Goal: Transaction & Acquisition: Subscribe to service/newsletter

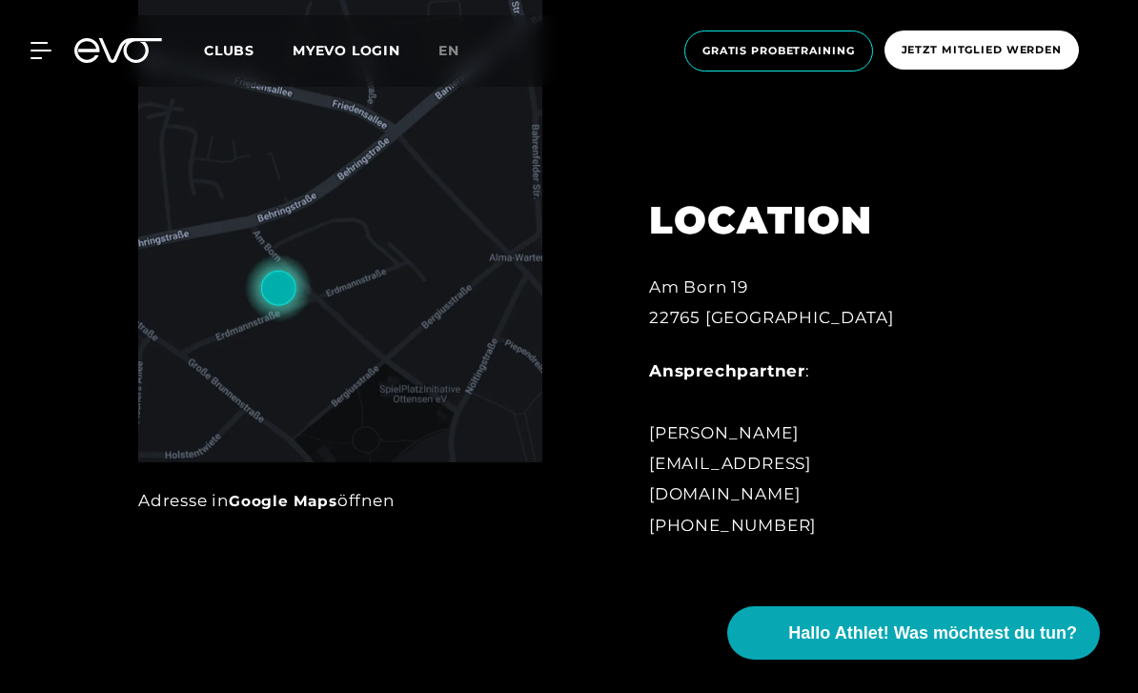
scroll to position [931, 0]
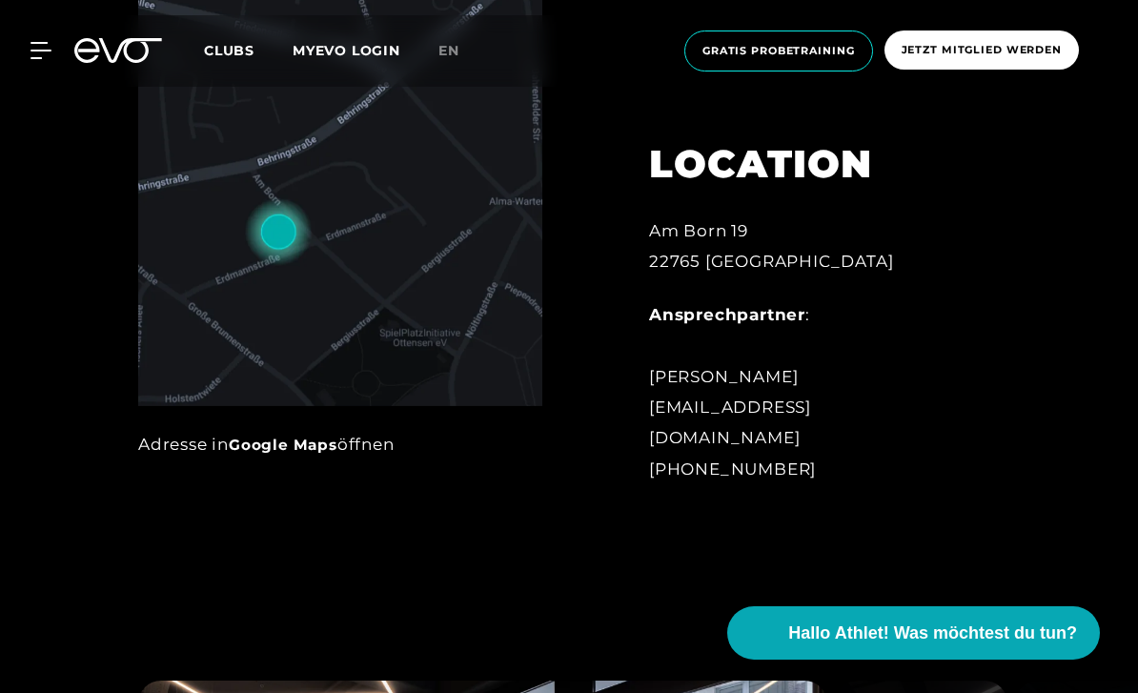
click at [217, 459] on div "Adresse in Google Maps öffnen" at bounding box center [340, 444] width 404 height 30
click at [306, 454] on link "Google Maps" at bounding box center [283, 444] width 109 height 18
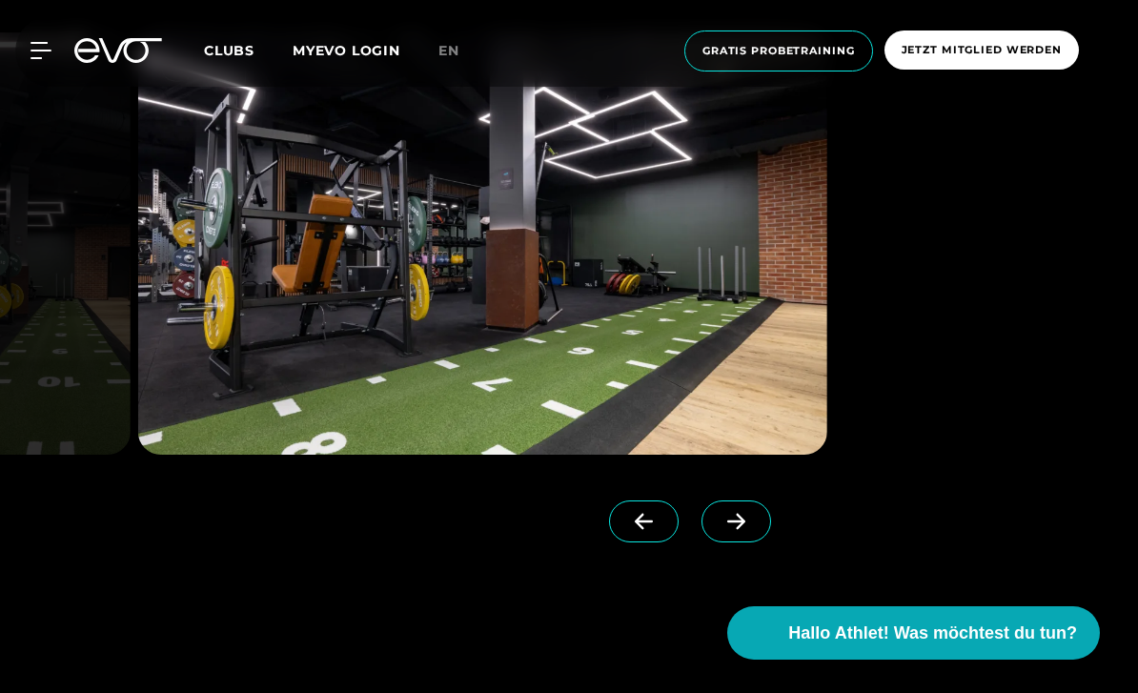
scroll to position [1599, 0]
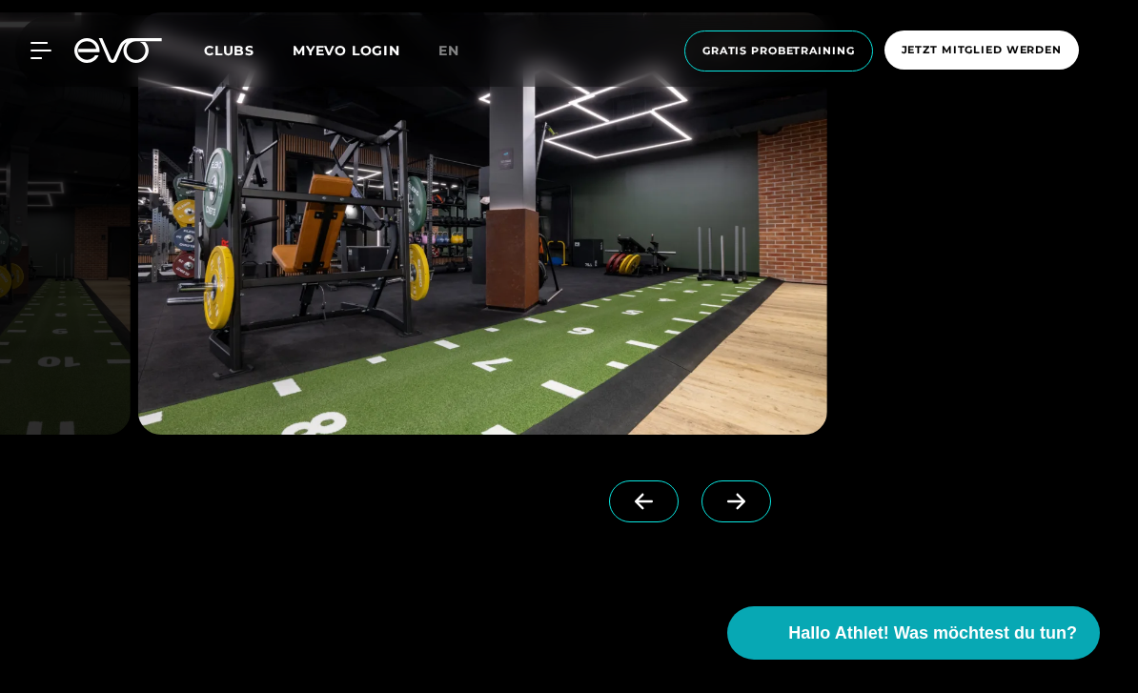
click at [737, 510] on icon at bounding box center [735, 501] width 33 height 17
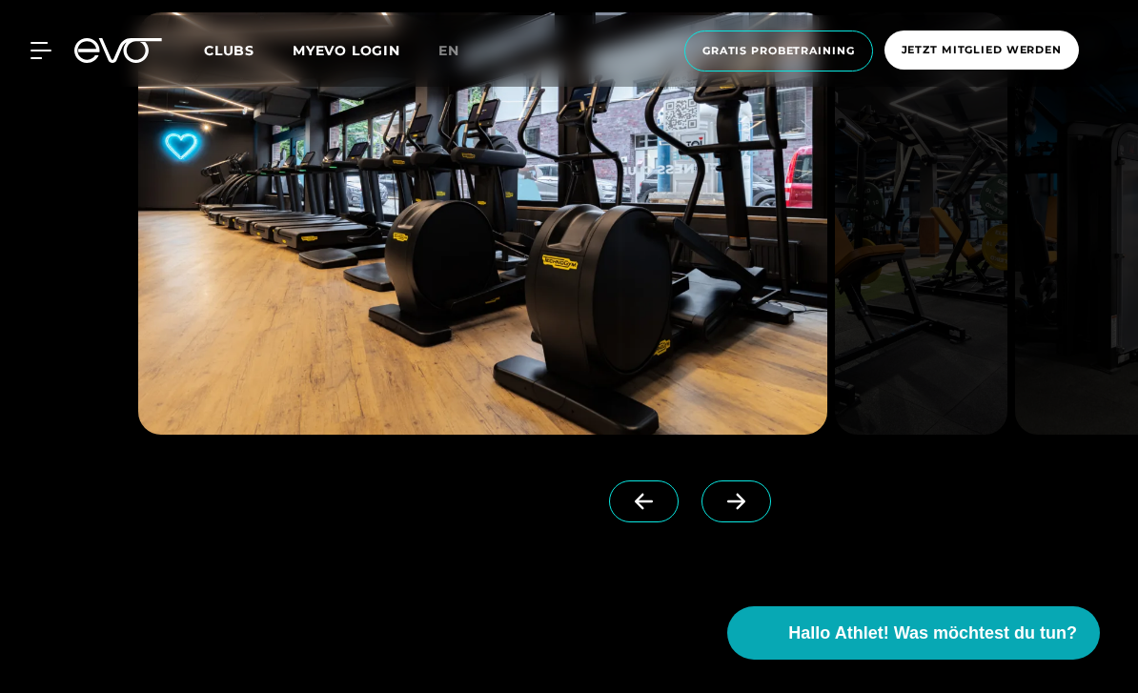
click at [755, 522] on span at bounding box center [736, 501] width 70 height 42
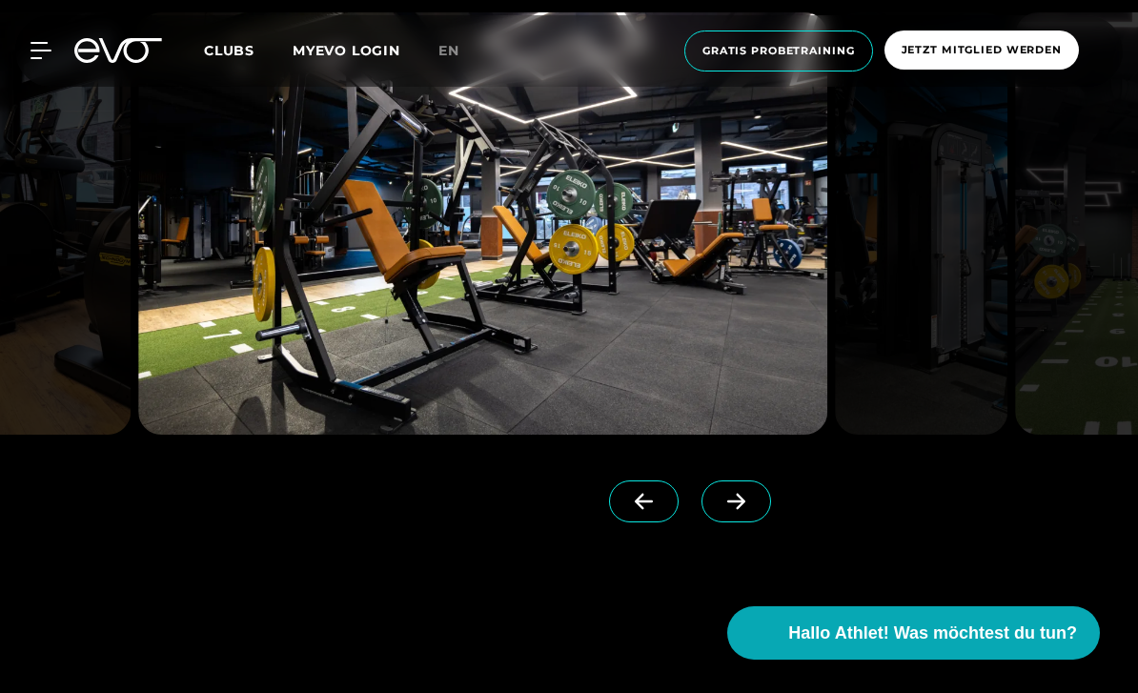
click at [737, 510] on icon at bounding box center [736, 502] width 18 height 16
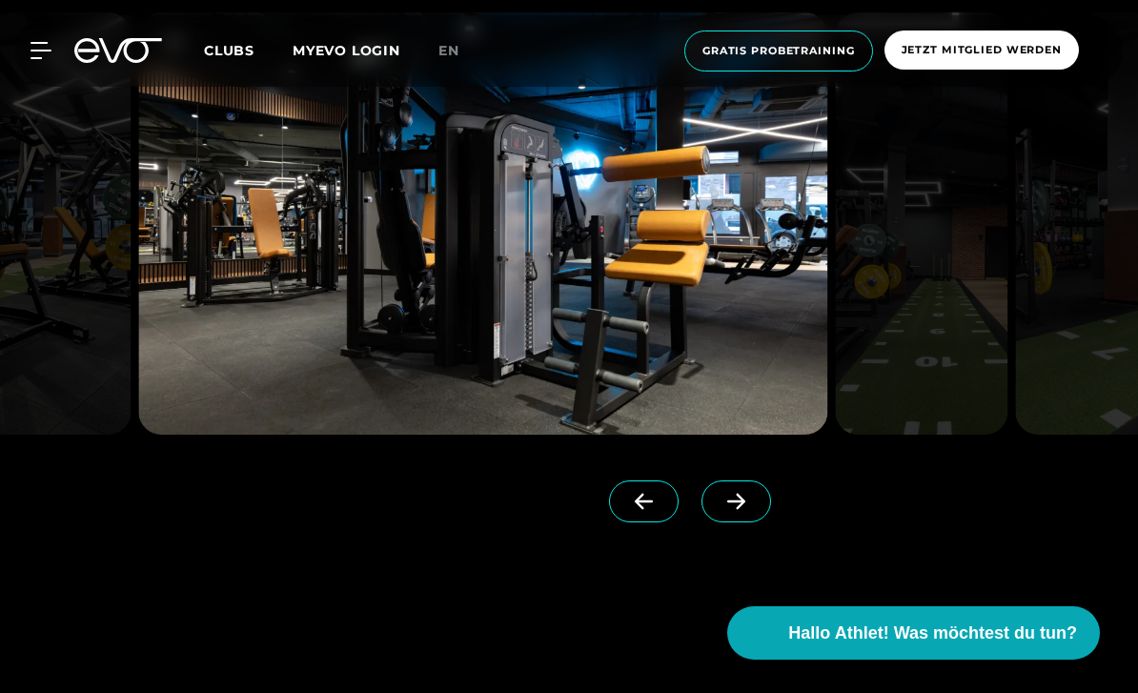
click at [741, 510] on icon at bounding box center [736, 502] width 18 height 16
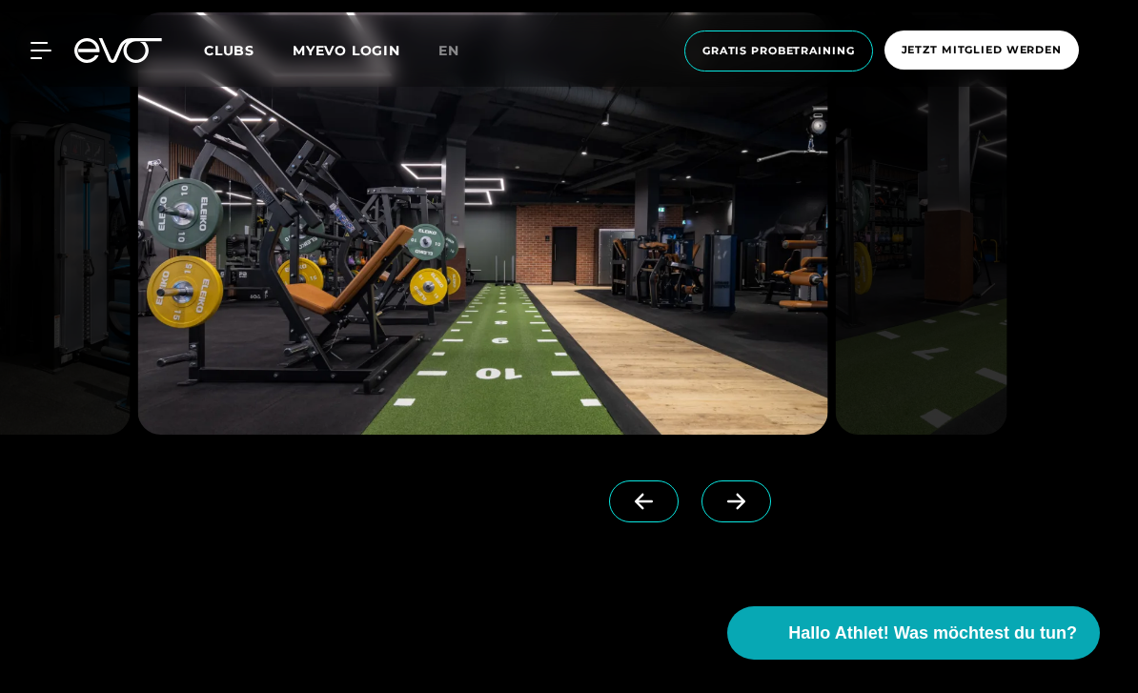
click at [738, 510] on icon at bounding box center [736, 502] width 18 height 16
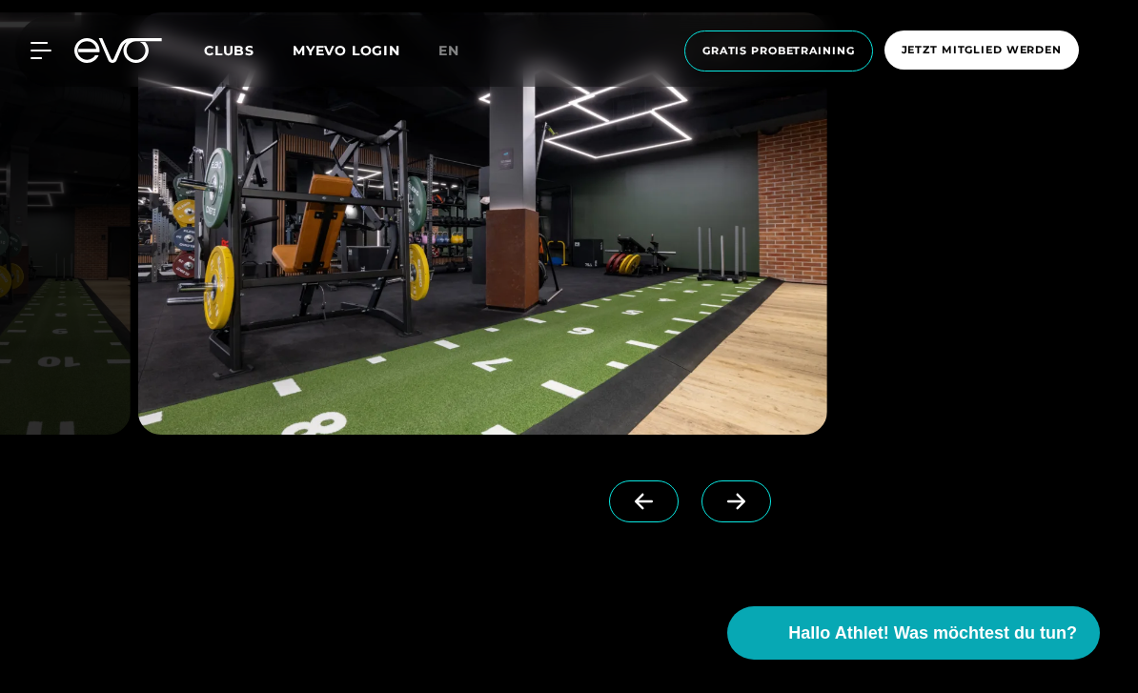
click at [736, 510] on icon at bounding box center [735, 501] width 33 height 17
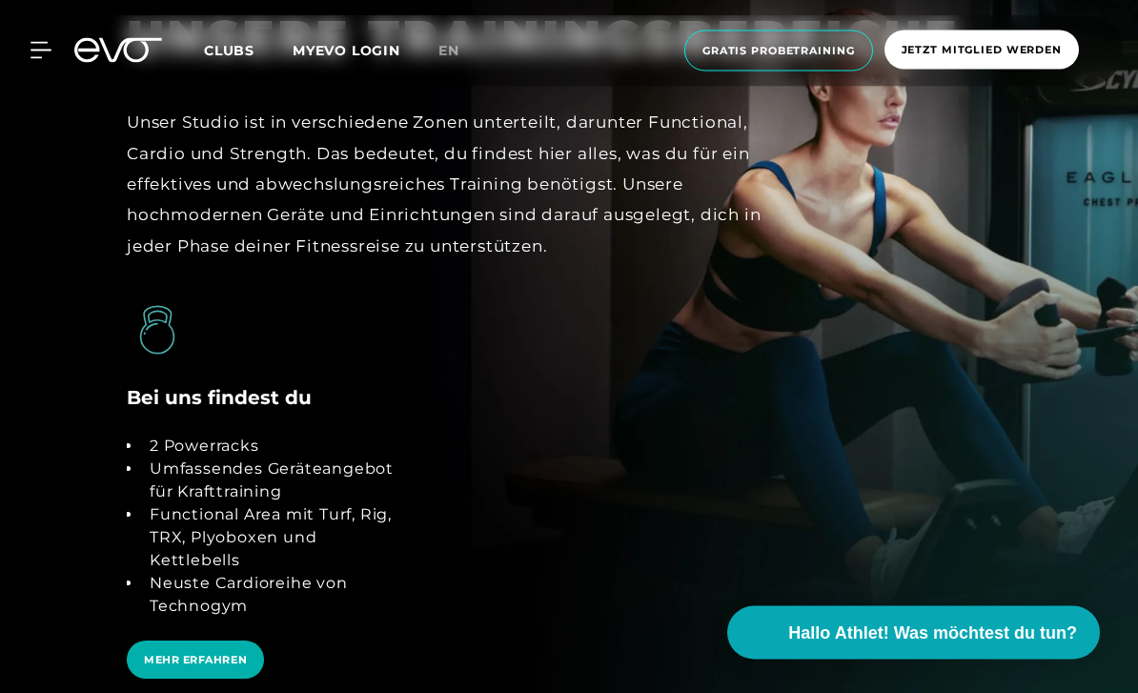
scroll to position [3209, 0]
click at [1018, 58] on span "Jetzt Mitglied werden" at bounding box center [981, 49] width 194 height 39
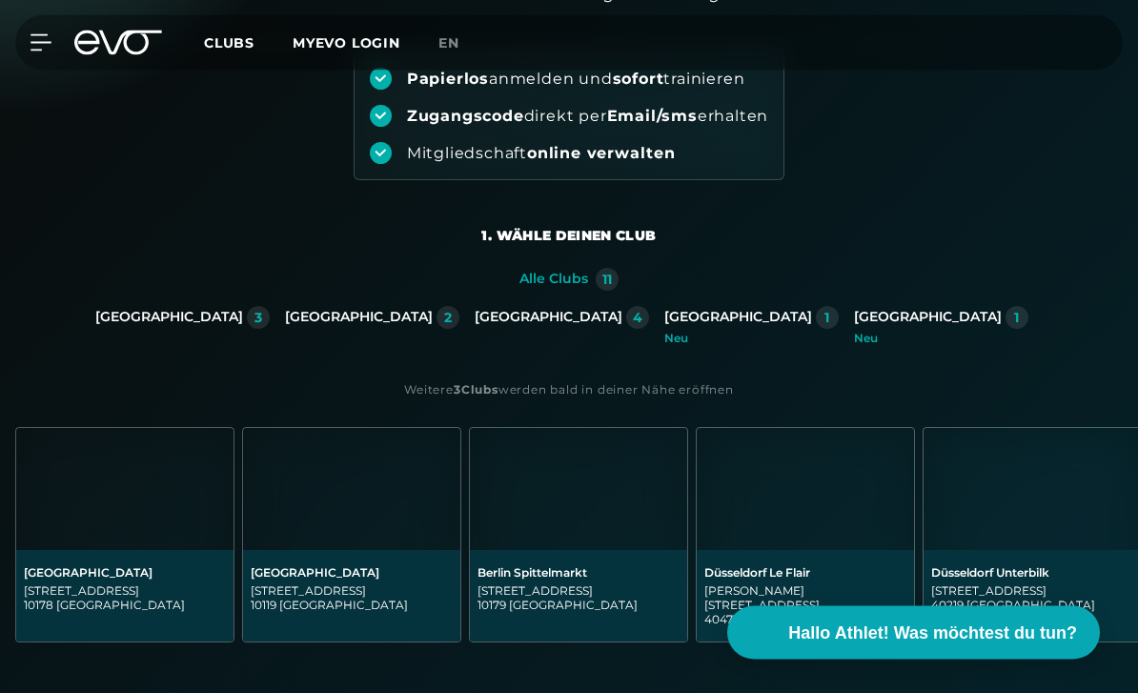
click at [537, 331] on div "Hamburg 4" at bounding box center [561, 326] width 174 height 38
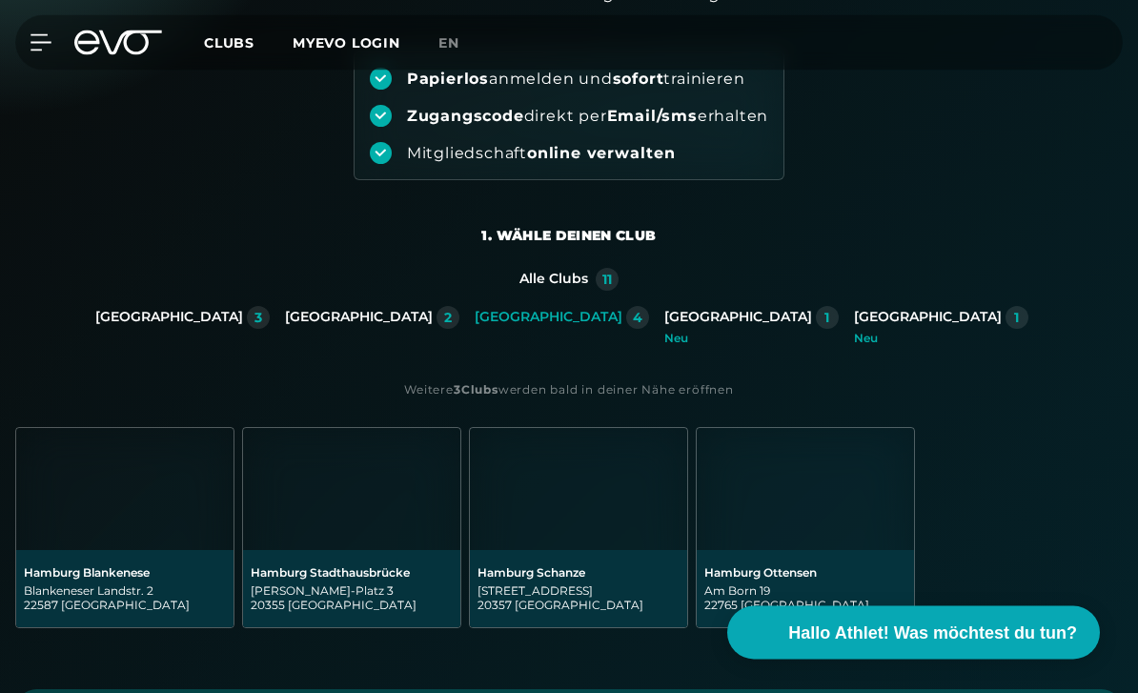
scroll to position [222, 0]
click at [771, 516] on img at bounding box center [804, 489] width 217 height 122
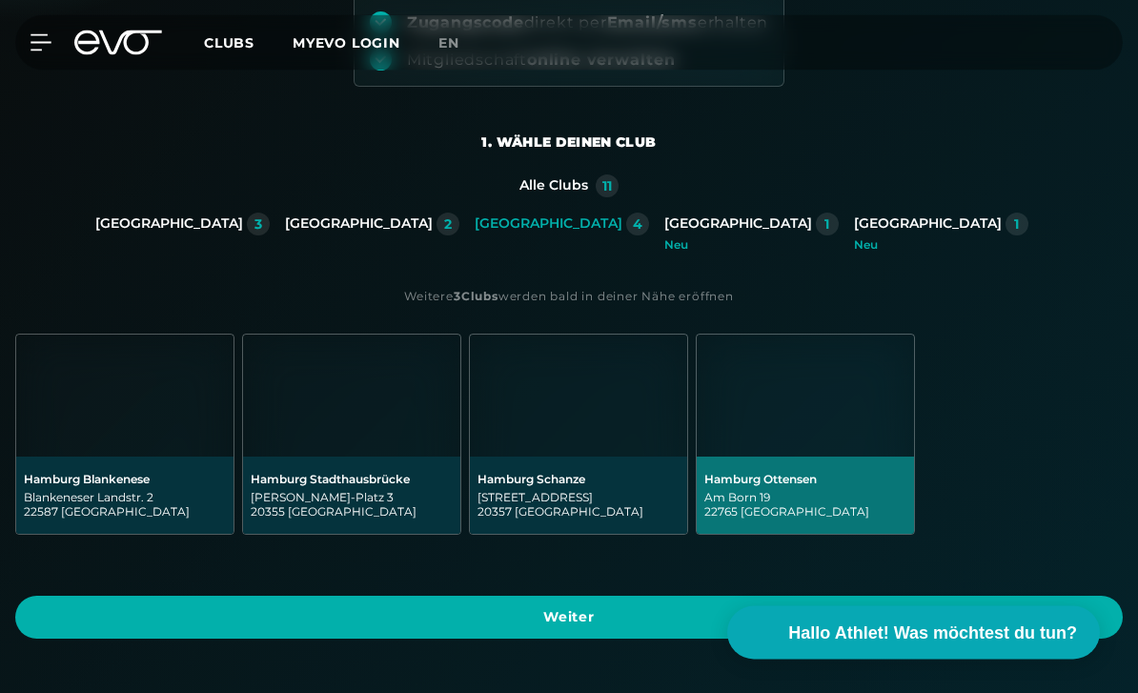
scroll to position [317, 0]
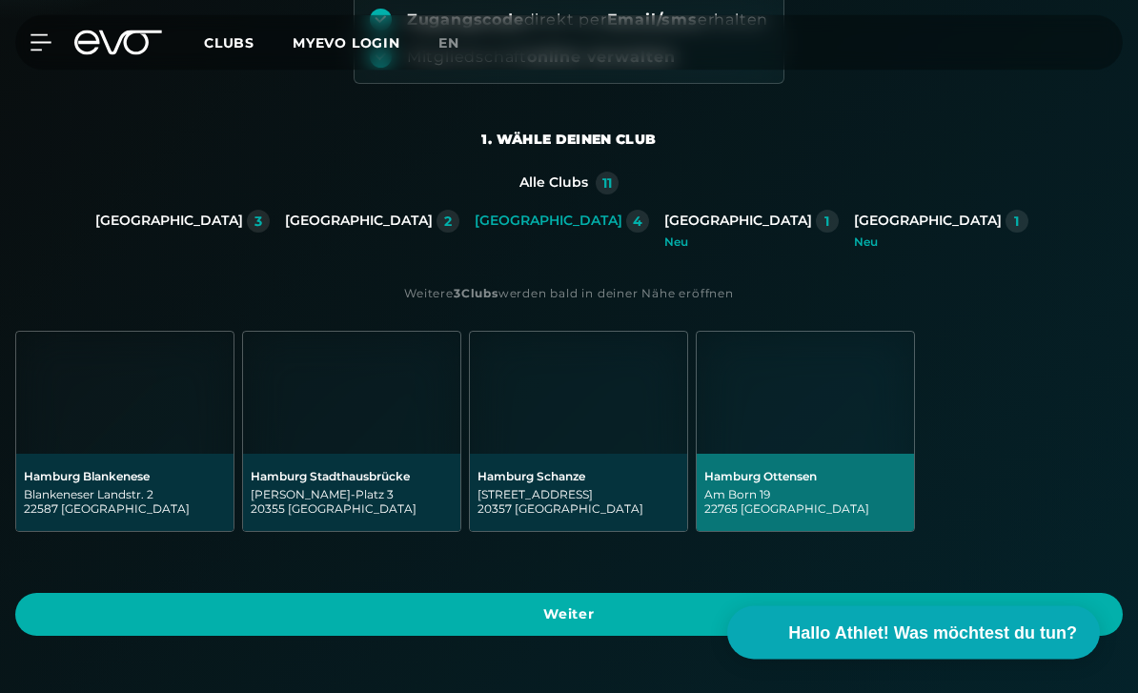
click at [887, 619] on span "Weiter" at bounding box center [568, 615] width 1061 height 20
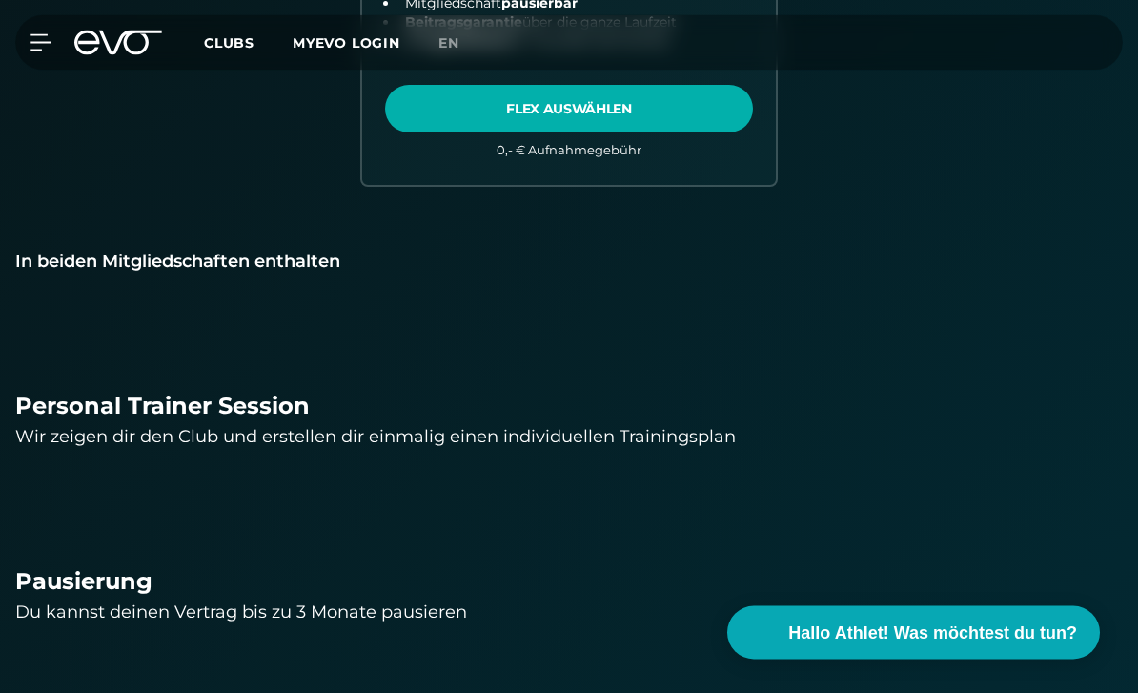
scroll to position [1603, 0]
